Goal: Download file/media

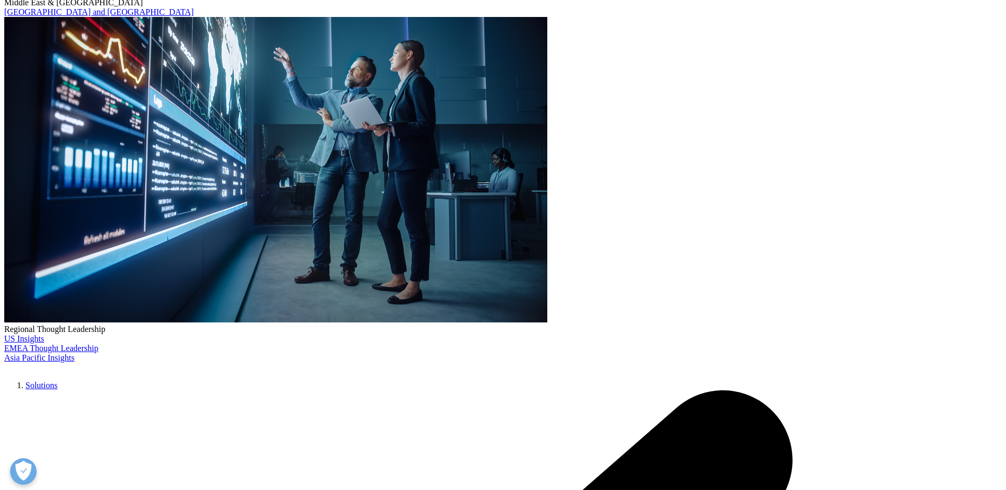
scroll to position [427, 626]
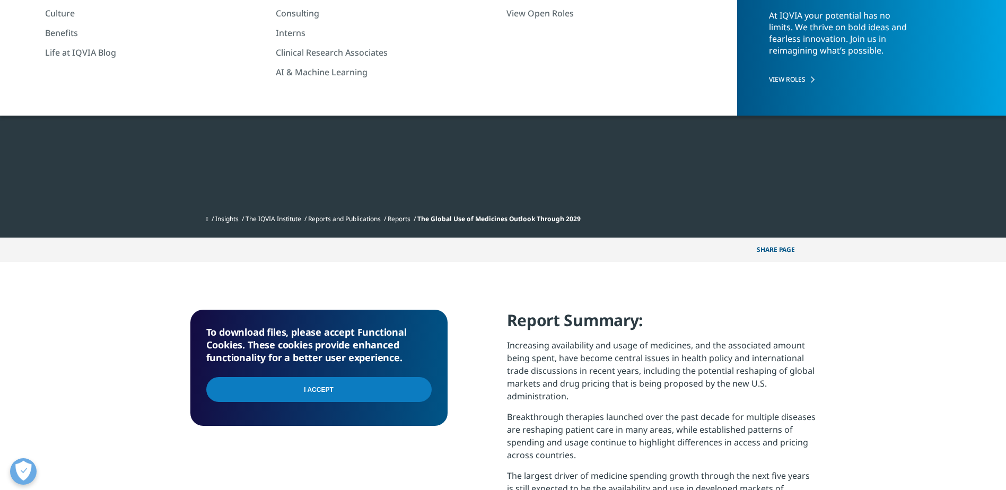
click at [347, 389] on input "I Accept" at bounding box center [318, 389] width 225 height 25
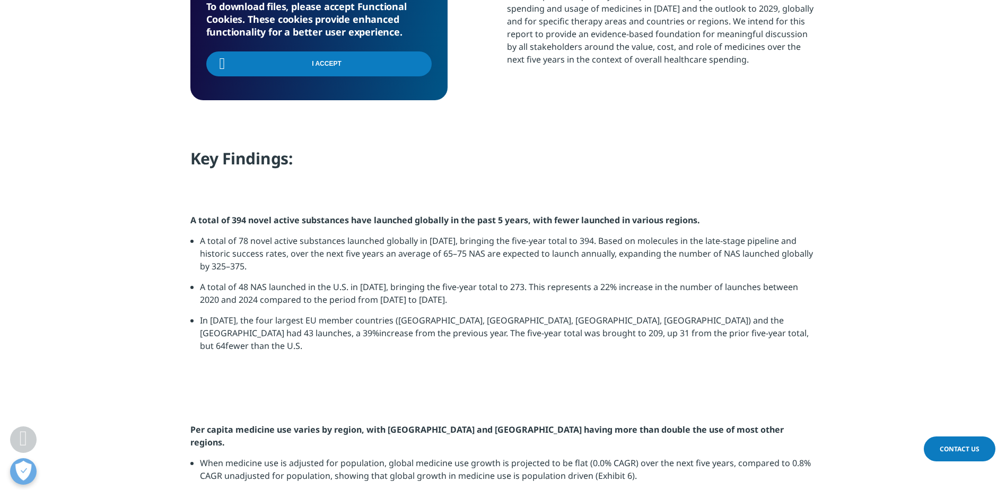
scroll to position [955, 0]
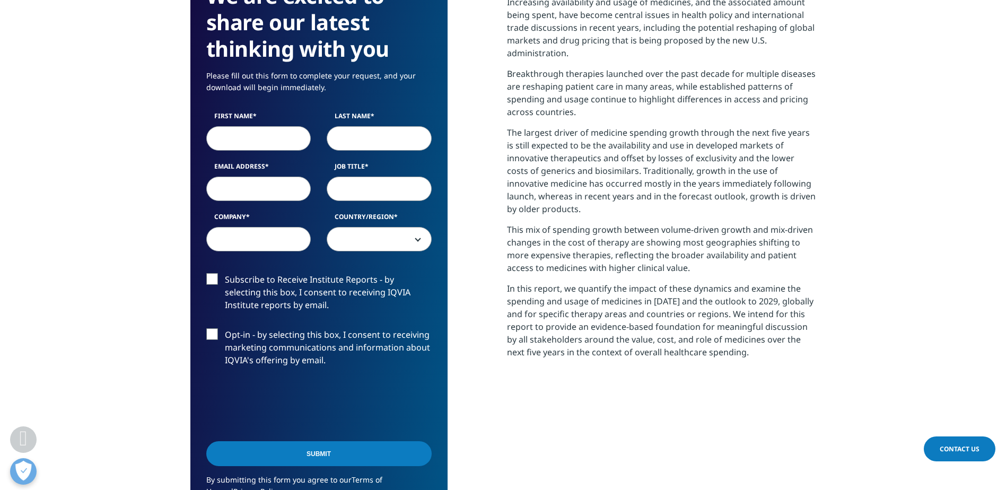
scroll to position [477, 0]
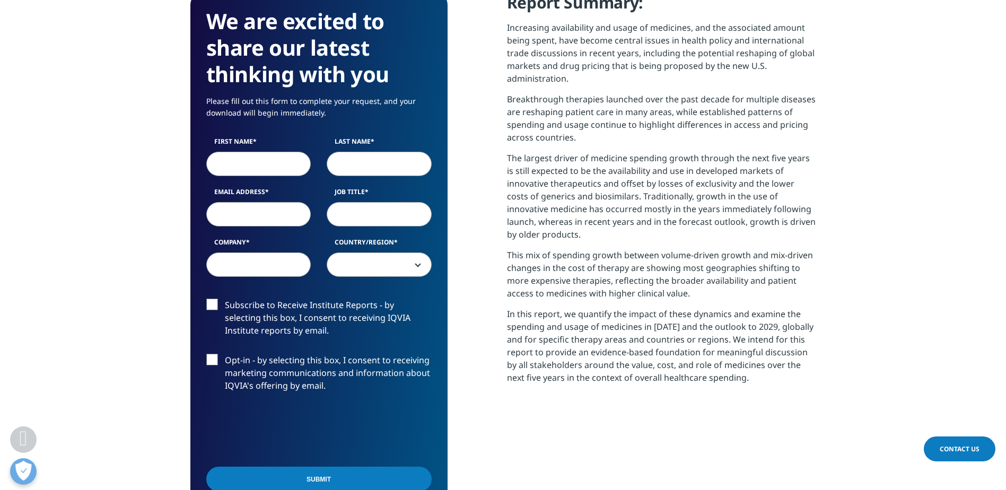
click at [243, 164] on input "First Name" at bounding box center [258, 164] width 105 height 24
type input "Anil"
type input "[PERSON_NAME]"
type input "[EMAIL_ADDRESS][PERSON_NAME][DOMAIN_NAME]"
type input "National NHS Liaison Manager"
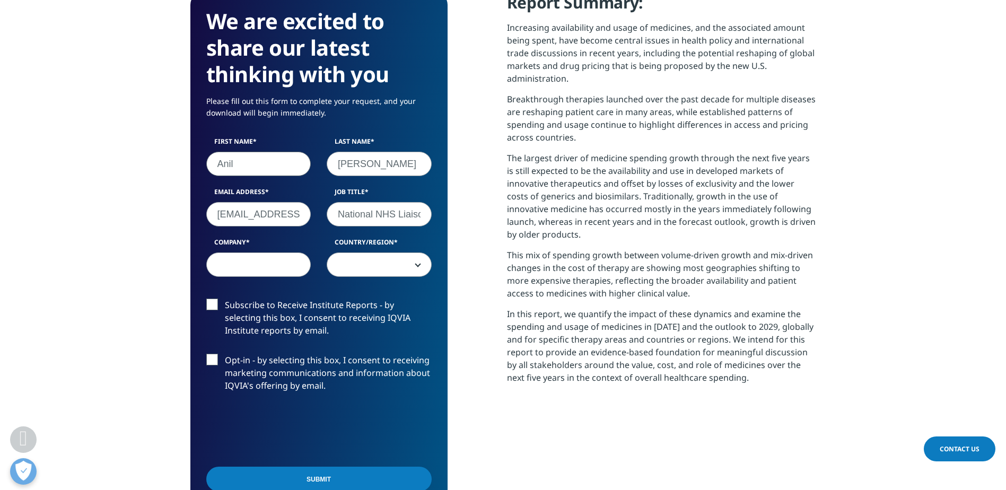
type input "Aspire Pharma Ltd"
select select "[GEOGRAPHIC_DATA]"
click at [213, 305] on label "Subscribe to Receive Institute Reports - by selecting this box, I consent to re…" at bounding box center [318, 321] width 225 height 44
click at [225, 299] on input "Subscribe to Receive Institute Reports - by selecting this box, I consent to re…" at bounding box center [225, 299] width 0 height 0
click at [213, 363] on label "Opt-in - by selecting this box, I consent to receiving marketing communications…" at bounding box center [318, 376] width 225 height 44
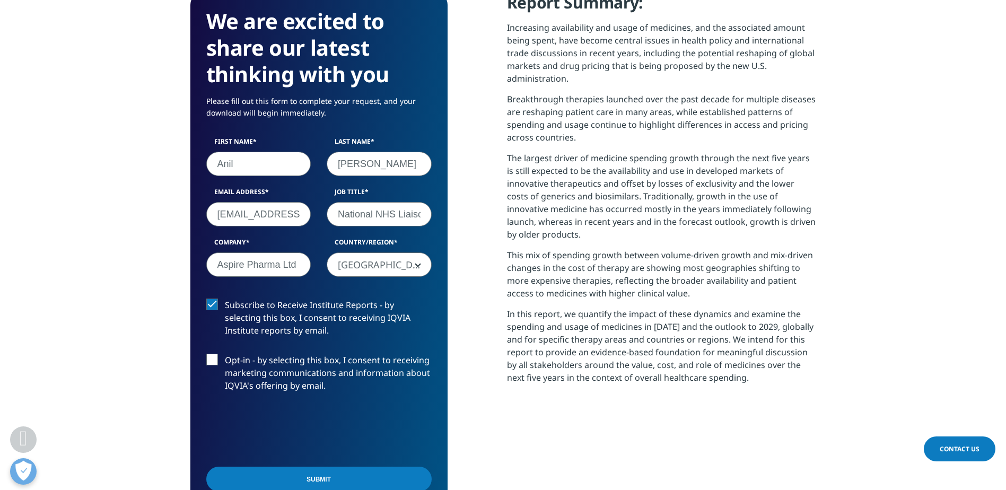
click at [225, 354] on input "Opt-in - by selecting this box, I consent to receiving marketing communications…" at bounding box center [225, 354] width 0 height 0
click at [303, 479] on input "Submit" at bounding box center [318, 479] width 225 height 25
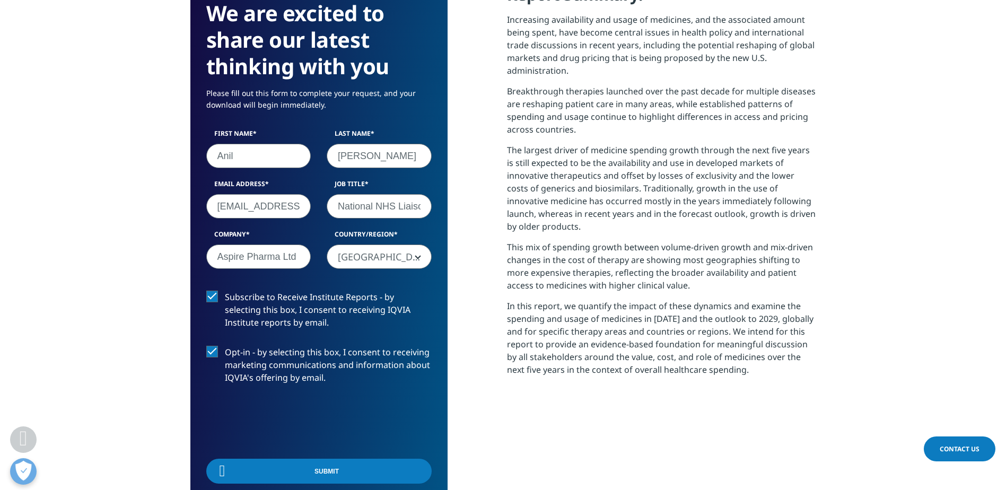
scroll to position [427, 626]
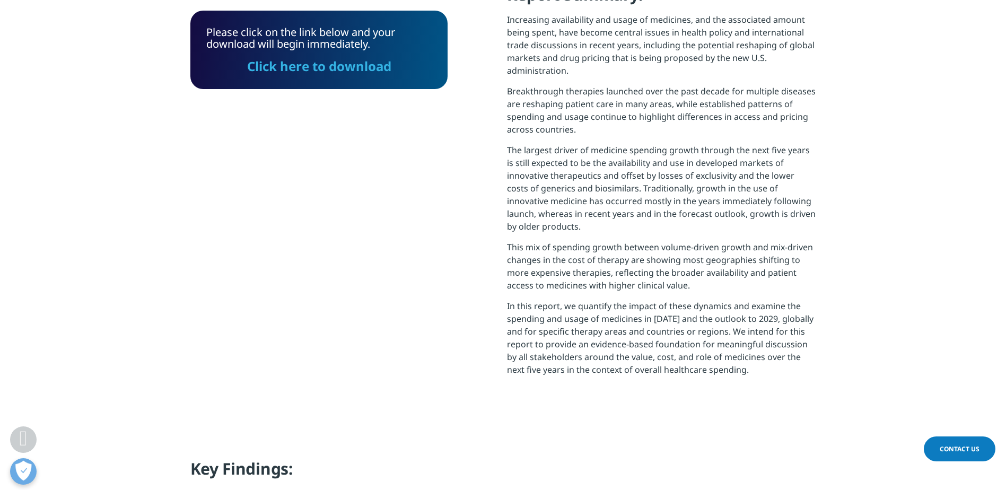
drag, startPoint x: 329, startPoint y: 68, endPoint x: 431, endPoint y: 218, distance: 180.7
click at [329, 68] on link "Click here to download" at bounding box center [319, 66] width 144 height 18
